Goal: Task Accomplishment & Management: Manage account settings

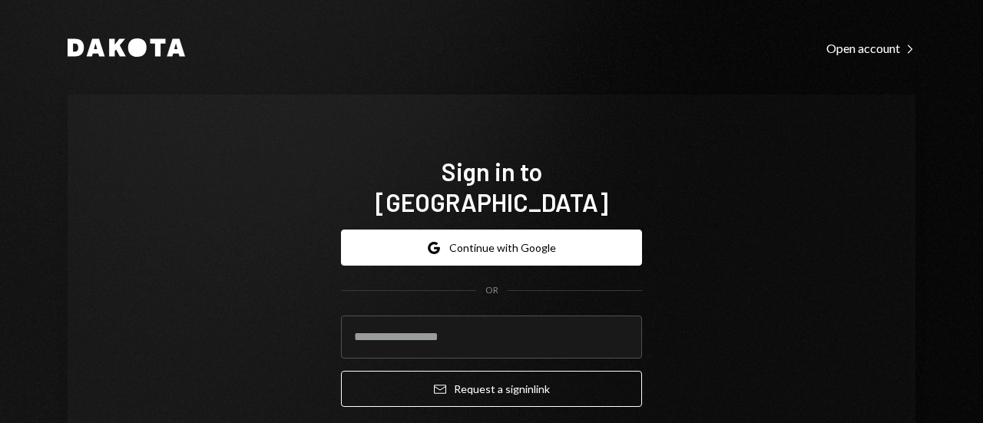
type input "**********"
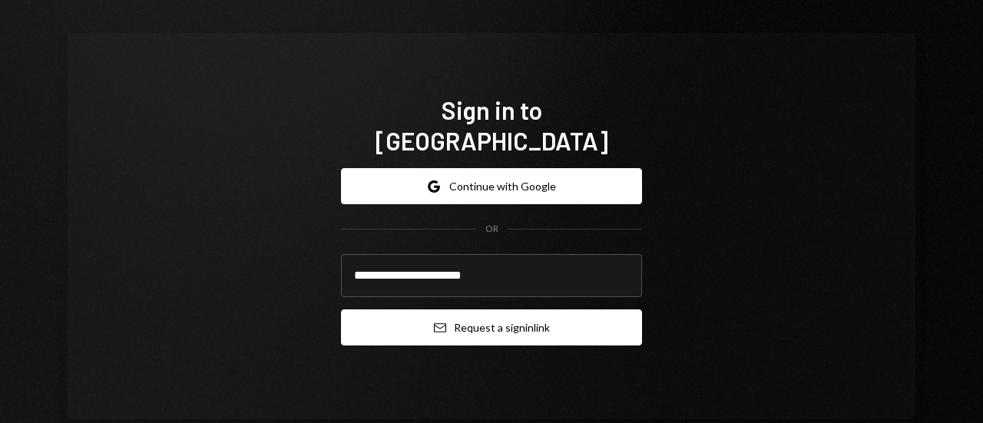
click at [492, 309] on button "Email Request a sign in link" at bounding box center [491, 327] width 301 height 36
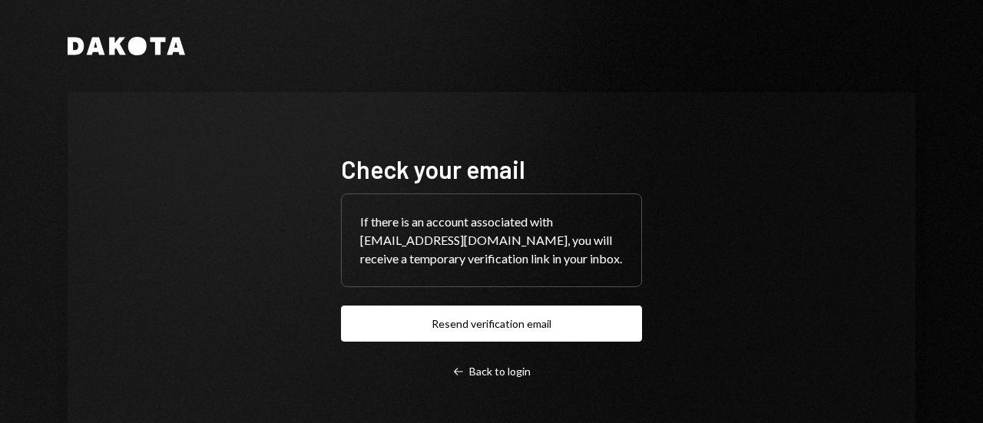
scroll to position [52, 0]
